Goal: Go to known website: Go to known website

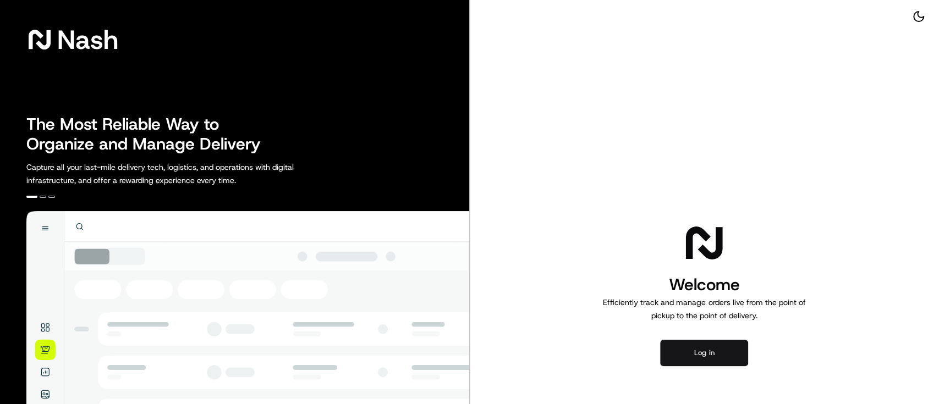
click at [705, 358] on button "Log in" at bounding box center [704, 353] width 88 height 26
